Goal: Information Seeking & Learning: Learn about a topic

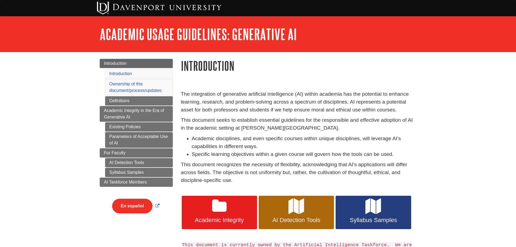
click at [281, 137] on li "Academic disciplines, and even specific courses within unique disciplines, will…" at bounding box center [304, 143] width 225 height 16
click at [246, 139] on li "Academic disciplines, and even specific courses within unique disciplines, will…" at bounding box center [304, 143] width 225 height 16
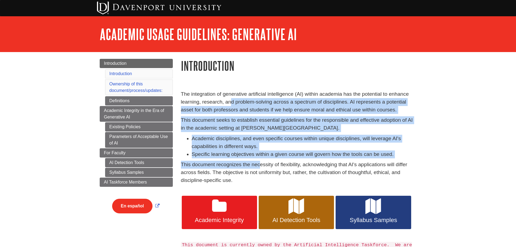
drag, startPoint x: 234, startPoint y: 112, endPoint x: 261, endPoint y: 169, distance: 63.2
click at [261, 169] on div "The integration of generative artificial intelligence (AI) within academia has …" at bounding box center [299, 138] width 236 height 97
click at [261, 161] on p "This document recognizes the necessity of flexibility, acknowledging that AI's …" at bounding box center [299, 172] width 236 height 23
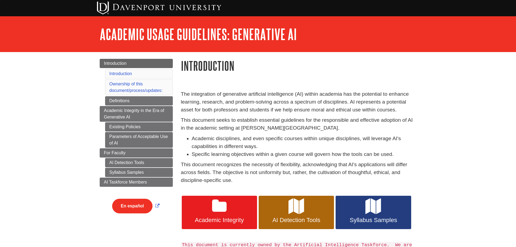
click at [229, 99] on p "The integration of generative artificial intelligence (AI) within academia has …" at bounding box center [299, 101] width 236 height 23
click at [281, 104] on p "The integration of generative artificial intelligence (AI) within academia has …" at bounding box center [299, 101] width 236 height 23
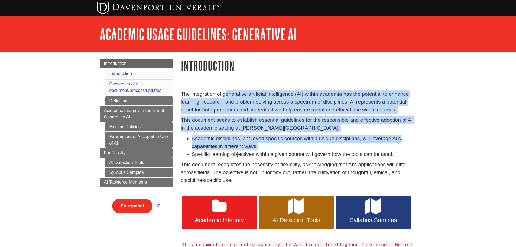
drag, startPoint x: 226, startPoint y: 95, endPoint x: 268, endPoint y: 143, distance: 63.6
click at [268, 143] on div "The integration of generative artificial intelligence (AI) within academia has …" at bounding box center [299, 138] width 236 height 97
click at [268, 143] on li "Academic disciplines, and even specific courses within unique disciplines, will…" at bounding box center [304, 143] width 225 height 16
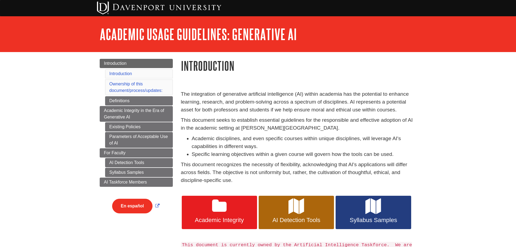
click at [228, 127] on p "This document seeks to establish essential guidelines for the responsible and e…" at bounding box center [299, 124] width 236 height 16
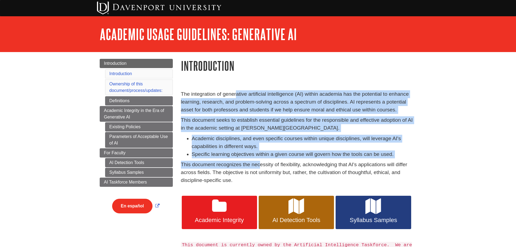
drag, startPoint x: 236, startPoint y: 91, endPoint x: 260, endPoint y: 161, distance: 74.4
click at [260, 161] on div "The integration of generative artificial intelligence (AI) within academia has …" at bounding box center [299, 138] width 236 height 97
click at [261, 160] on div "The integration of generative artificial intelligence (AI) within academia has …" at bounding box center [299, 138] width 236 height 97
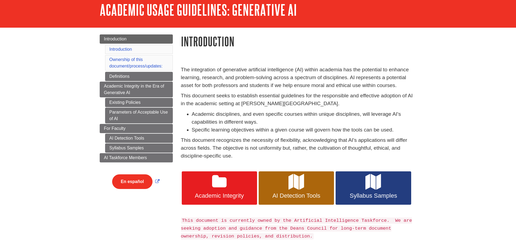
scroll to position [81, 0]
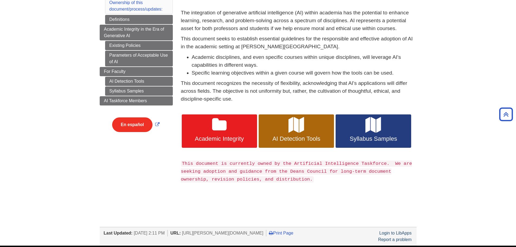
click at [281, 97] on p "This document recognizes the necessity of flexibility, acknowledging that AI's …" at bounding box center [299, 90] width 236 height 23
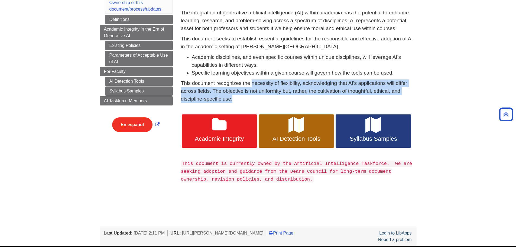
drag, startPoint x: 295, startPoint y: 99, endPoint x: 252, endPoint y: 78, distance: 47.8
click at [252, 78] on div "The integration of generative artificial intelligence (AI) within academia has …" at bounding box center [299, 57] width 236 height 97
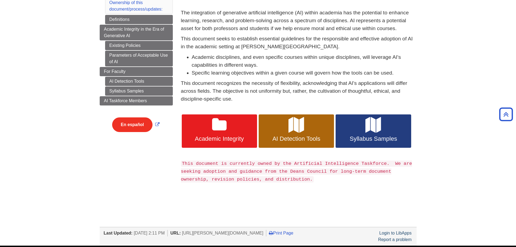
click at [256, 65] on li "Academic disciplines, and even specific courses within unique disciplines, will…" at bounding box center [304, 61] width 225 height 16
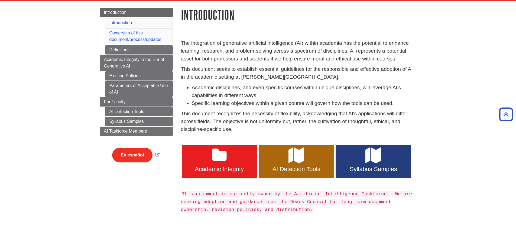
scroll to position [51, 0]
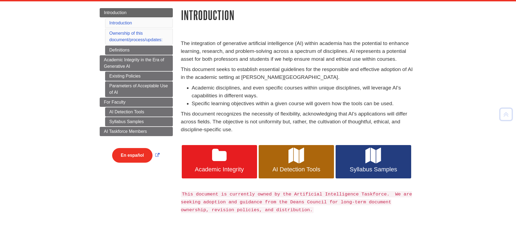
drag, startPoint x: 285, startPoint y: 119, endPoint x: 280, endPoint y: 124, distance: 6.5
click at [285, 119] on p "This document recognizes the necessity of flexibility, acknowledging that AI's …" at bounding box center [299, 121] width 236 height 23
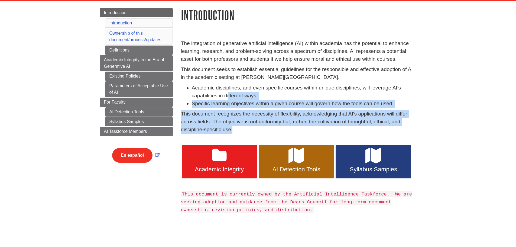
drag, startPoint x: 232, startPoint y: 130, endPoint x: 217, endPoint y: 94, distance: 39.3
click at [217, 94] on div "The integration of generative artificial intelligence (AI) within academia has …" at bounding box center [299, 88] width 236 height 97
click at [239, 113] on p "This document recognizes the necessity of flexibility, acknowledging that AI's …" at bounding box center [299, 121] width 236 height 23
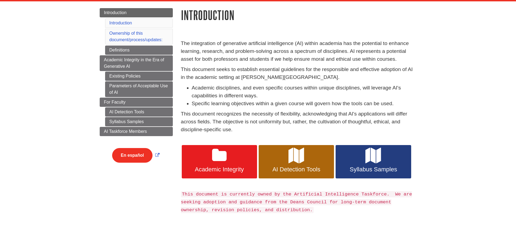
click at [332, 101] on li "Specific learning objectives within a given course will govern how the tools ca…" at bounding box center [304, 104] width 225 height 8
click at [297, 81] on p "This document seeks to establish essential guidelines for the responsible and e…" at bounding box center [299, 74] width 236 height 16
click at [268, 71] on p "This document seeks to establish essential guidelines for the responsible and e…" at bounding box center [299, 74] width 236 height 16
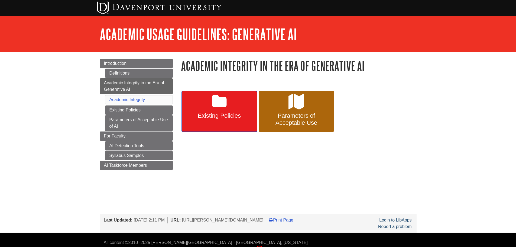
click at [227, 103] on icon at bounding box center [219, 102] width 14 height 16
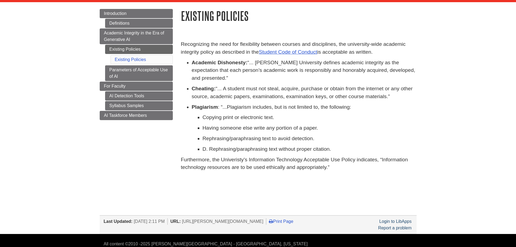
scroll to position [54, 0]
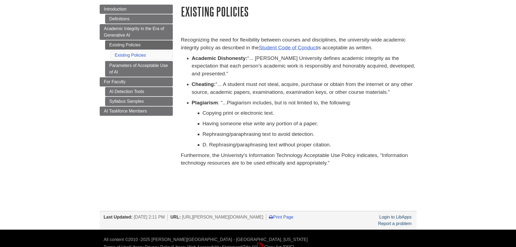
click at [228, 43] on p "Recognizing the need for flexibility between courses and disciplines, the unive…" at bounding box center [299, 44] width 236 height 16
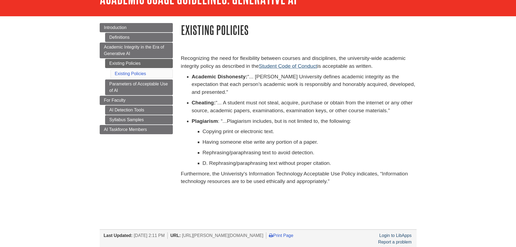
scroll to position [27, 0]
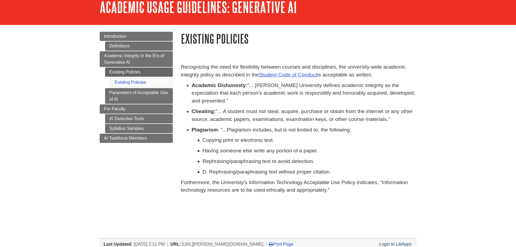
click at [312, 65] on p "Recognizing the need for flexibility between courses and disciplines, the unive…" at bounding box center [299, 71] width 236 height 16
click at [334, 149] on p "Having someone else write any portion of a paper." at bounding box center [310, 151] width 214 height 8
click at [335, 182] on p "Furthermore, the Univeristy's Information Technology Acceptable Use Policy indi…" at bounding box center [299, 187] width 236 height 16
click at [331, 188] on p "Furthermore, the Univeristy's Information Technology Acceptable Use Policy indi…" at bounding box center [299, 187] width 236 height 16
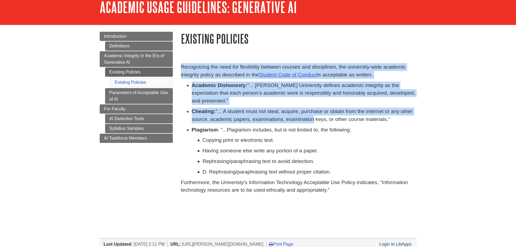
drag, startPoint x: 182, startPoint y: 66, endPoint x: 313, endPoint y: 116, distance: 139.7
click at [313, 116] on div "Recognizing the need for flexibility between courses and disciplines, the unive…" at bounding box center [299, 130] width 236 height 134
click at [309, 105] on ul "Academic Dishonesty: “... Davenport University defines academic integrity as th…" at bounding box center [299, 129] width 236 height 94
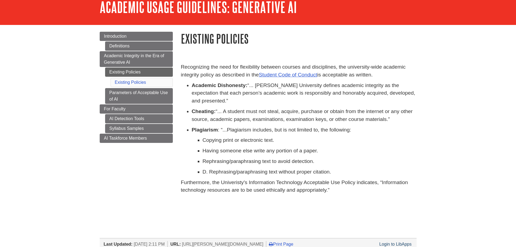
click at [180, 67] on div "Recognizing the need for flexibility between courses and disciplines, the unive…" at bounding box center [299, 133] width 244 height 150
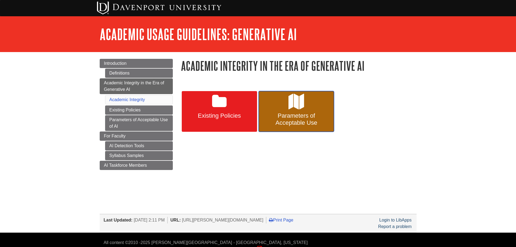
click at [292, 104] on icon at bounding box center [297, 102] width 16 height 16
